Goal: Use online tool/utility: Use online tool/utility

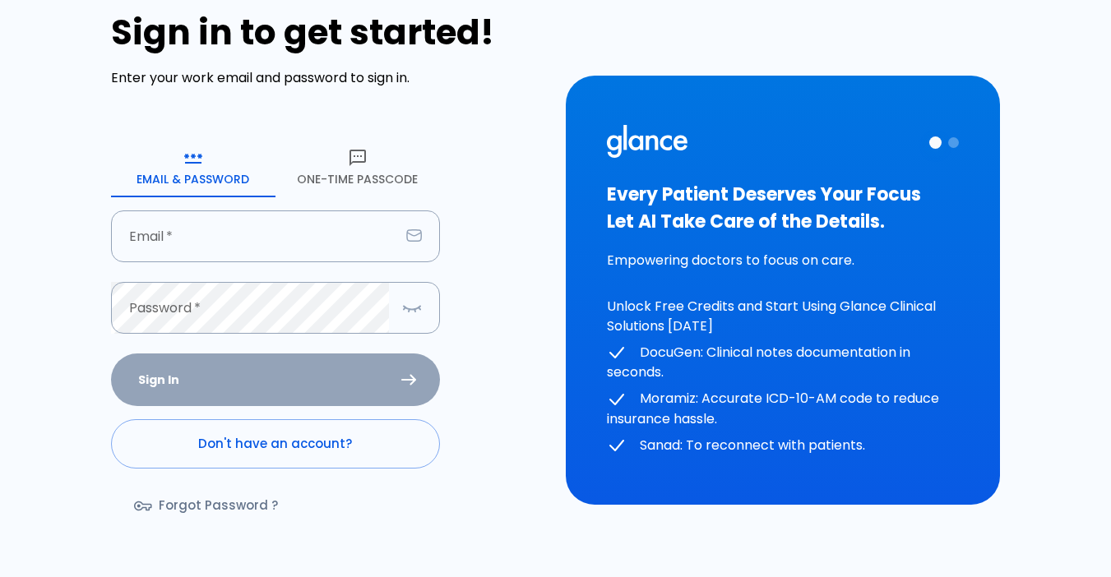
scroll to position [82, 0]
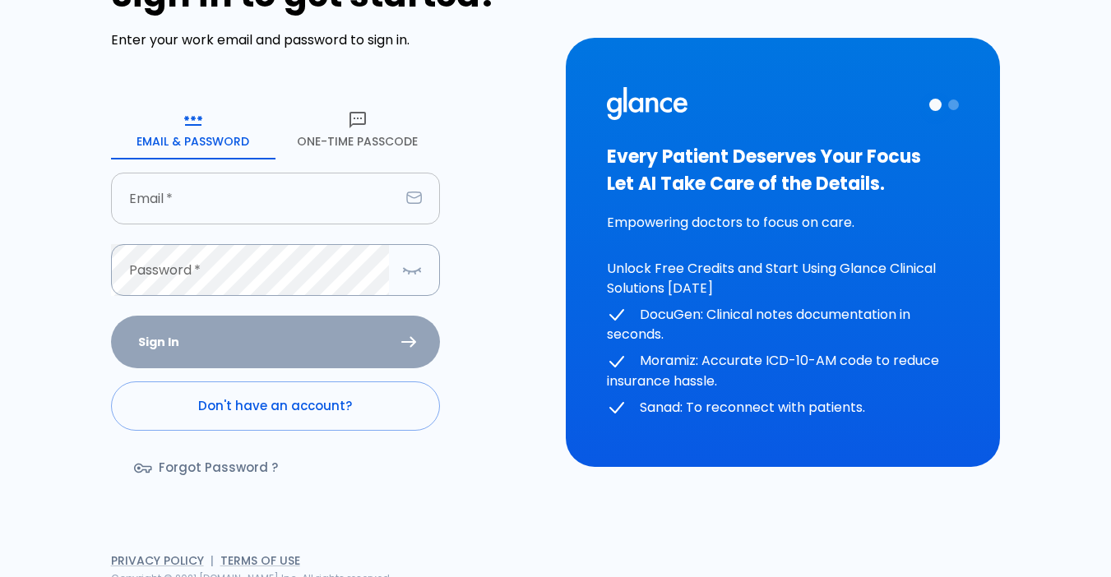
click at [225, 193] on input "text" at bounding box center [255, 199] width 289 height 52
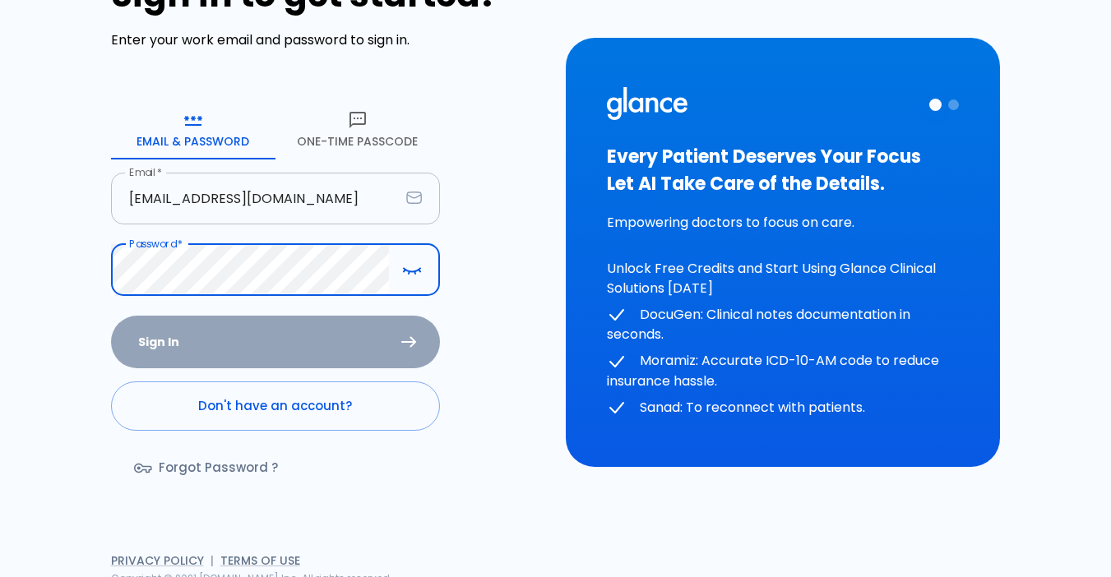
click at [297, 201] on input "[EMAIL_ADDRESS][DOMAIN_NAME]" at bounding box center [255, 199] width 289 height 52
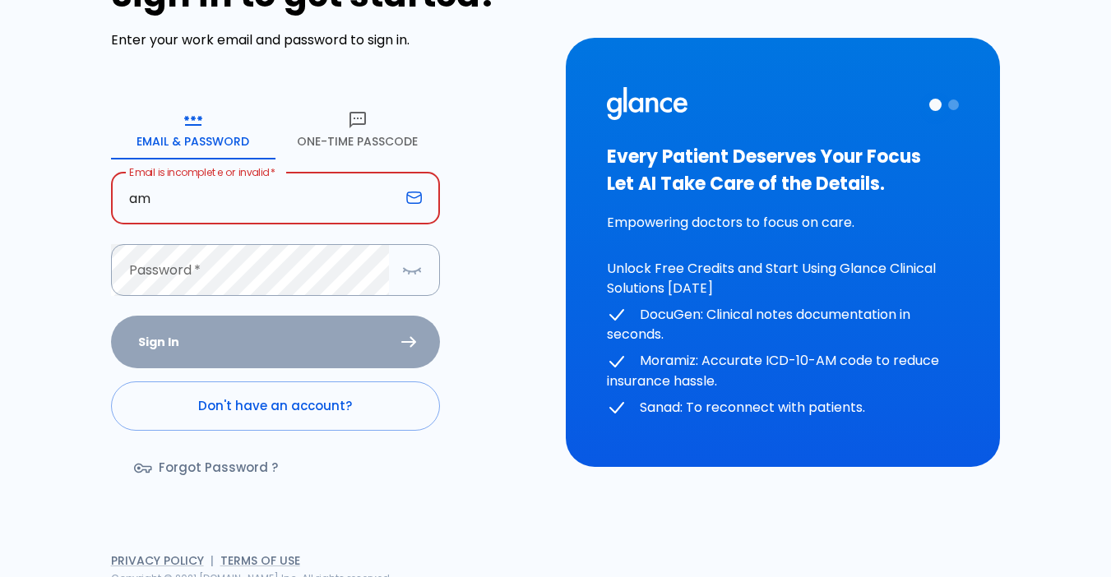
type input "a"
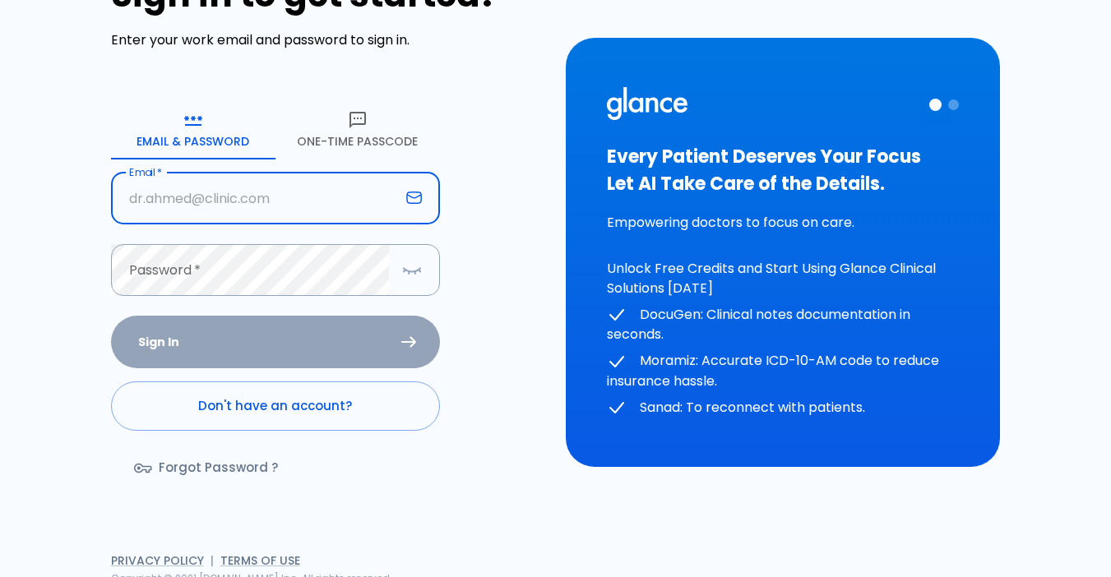
click at [350, 112] on icon "button" at bounding box center [358, 120] width 16 height 16
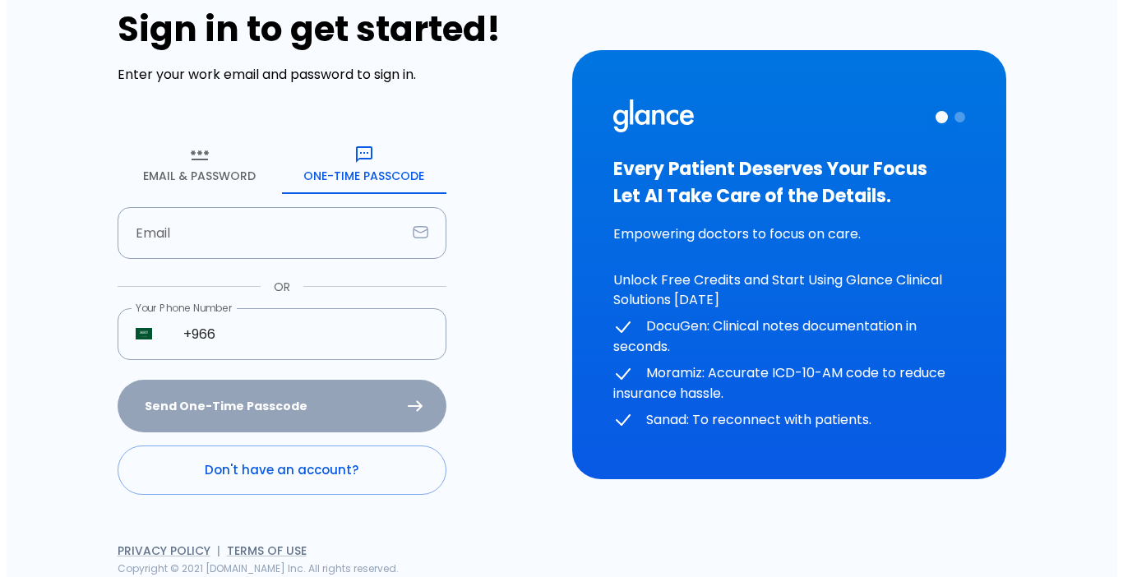
scroll to position [48, 0]
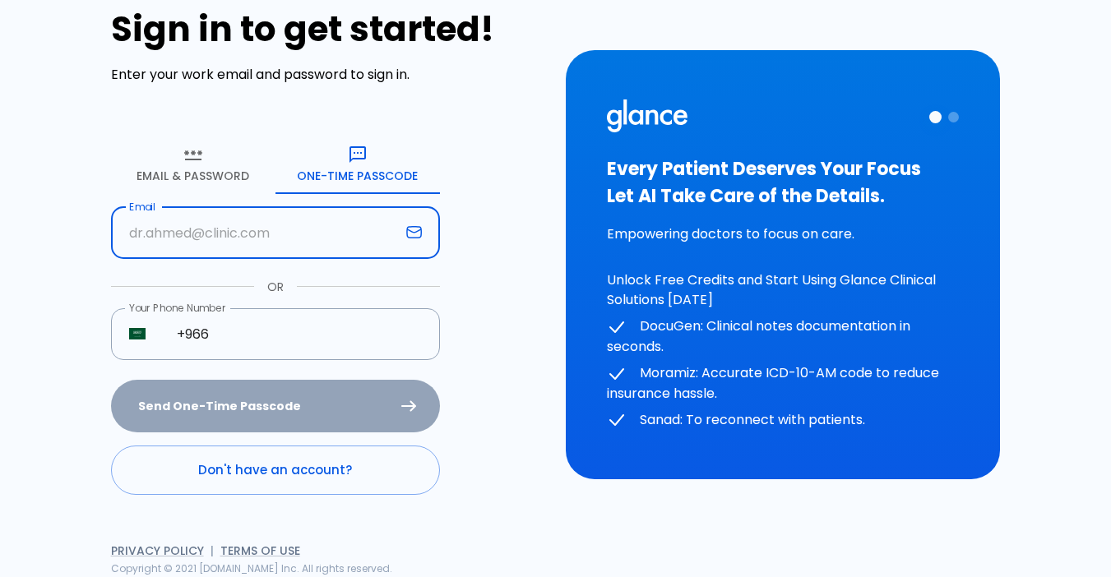
click at [257, 222] on input "text" at bounding box center [255, 233] width 289 height 52
click at [308, 234] on input "text" at bounding box center [255, 233] width 289 height 52
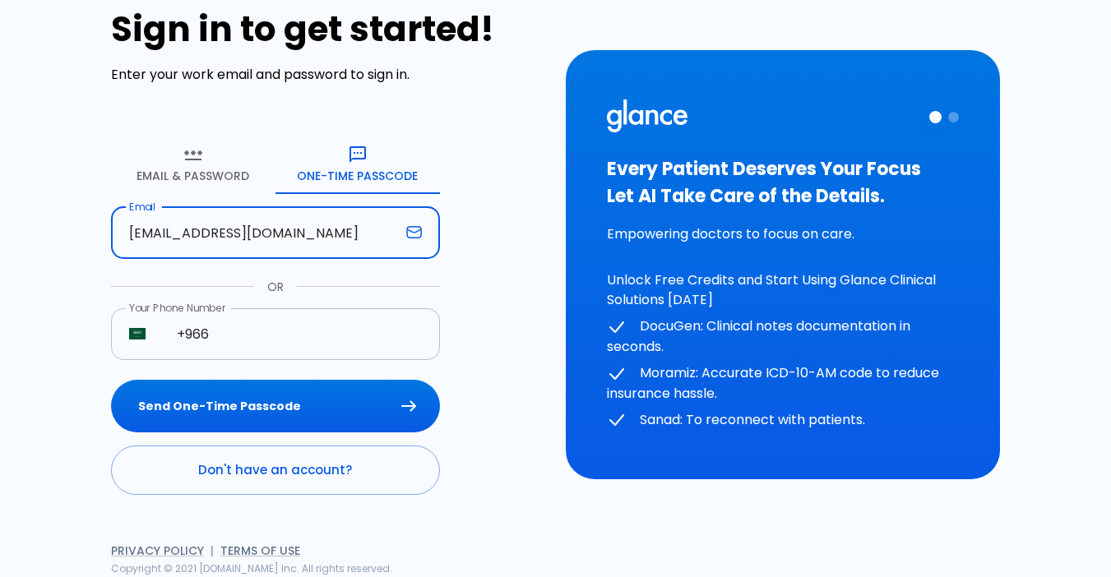
type input "[EMAIL_ADDRESS][DOMAIN_NAME]"
click at [278, 324] on input "+966" at bounding box center [299, 334] width 281 height 52
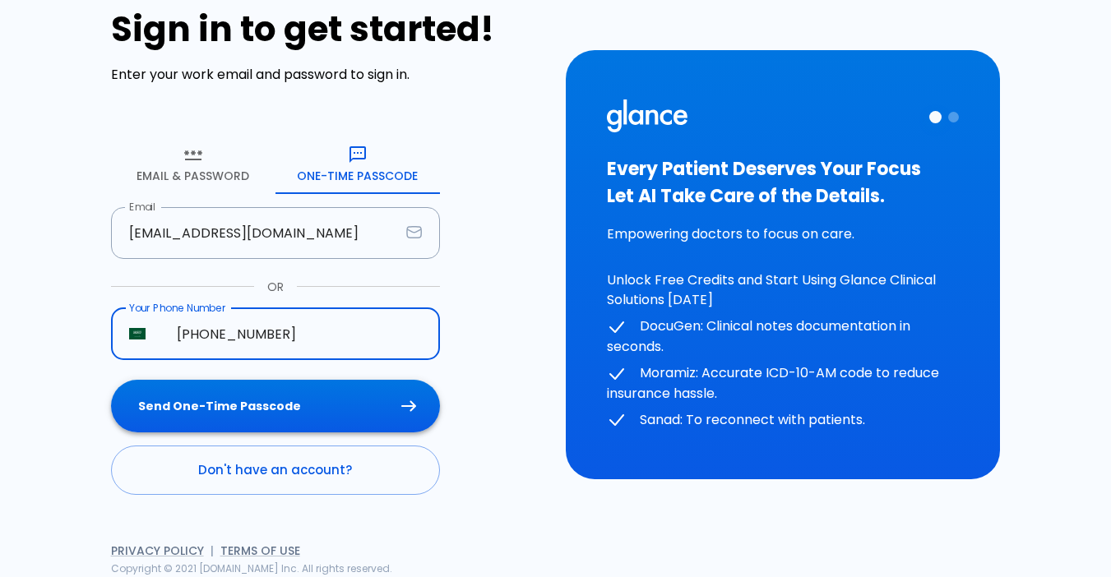
type input "[PHONE_NUMBER]"
click at [271, 405] on button "Send One-Time Passcode" at bounding box center [275, 406] width 329 height 53
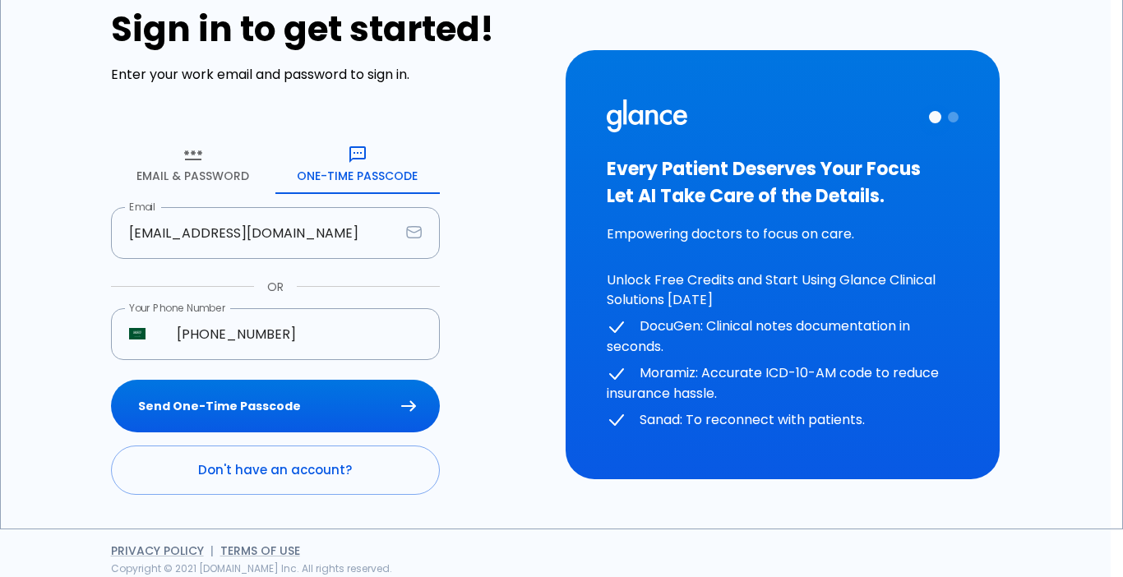
type input "2 1 9 4 6 9"
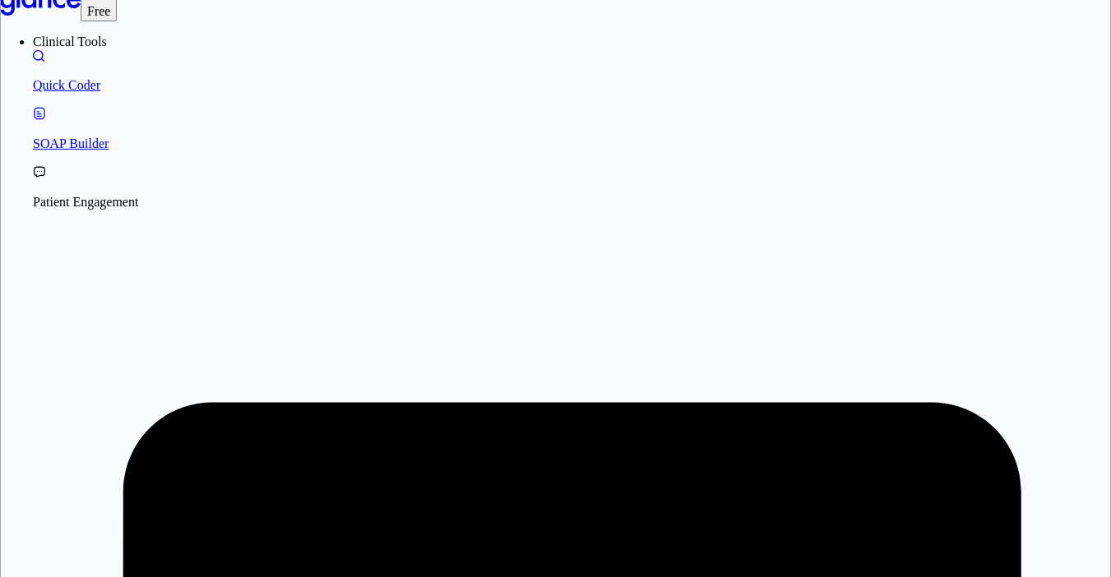
scroll to position [39, 0]
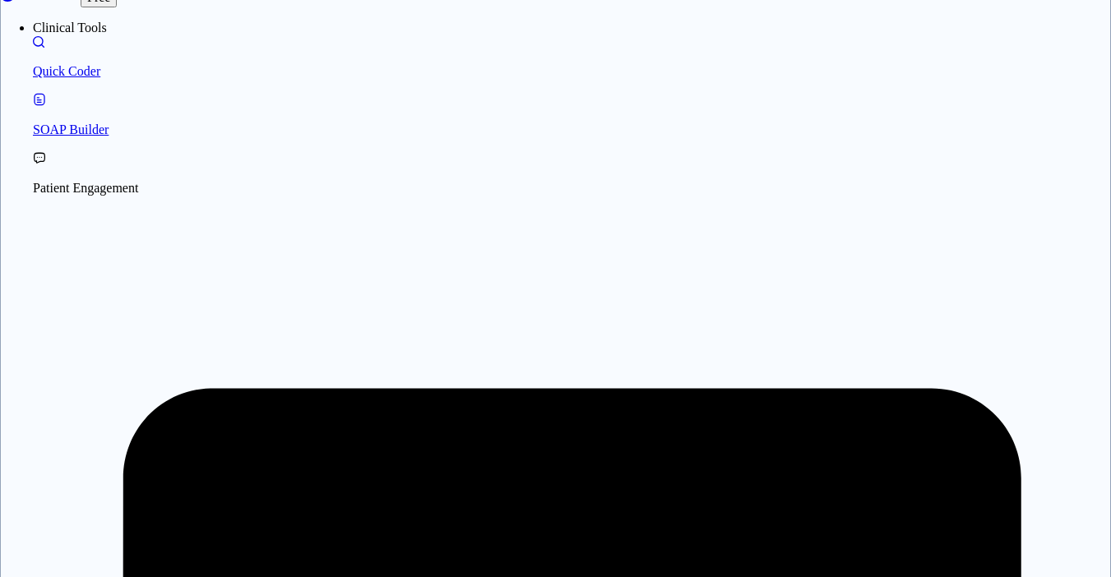
type textarea "[MEDICAL_DATA] [DATE] child present since speaking normal neurological ex"
